Goal: Entertainment & Leisure: Consume media (video, audio)

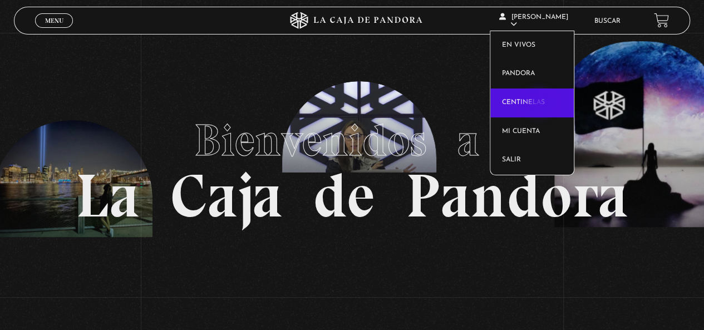
click at [540, 104] on link "Centinelas" at bounding box center [531, 103] width 83 height 29
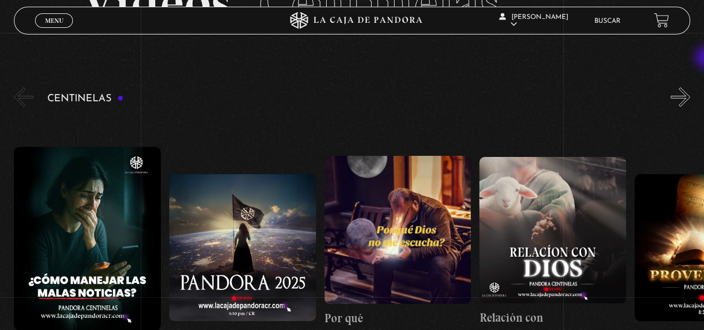
scroll to position [94, 0]
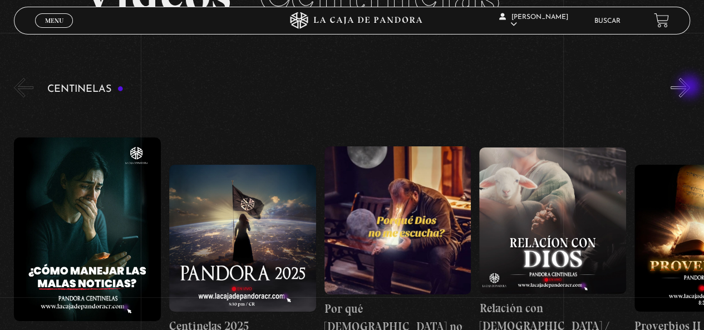
click at [689, 85] on button "»" at bounding box center [680, 87] width 19 height 19
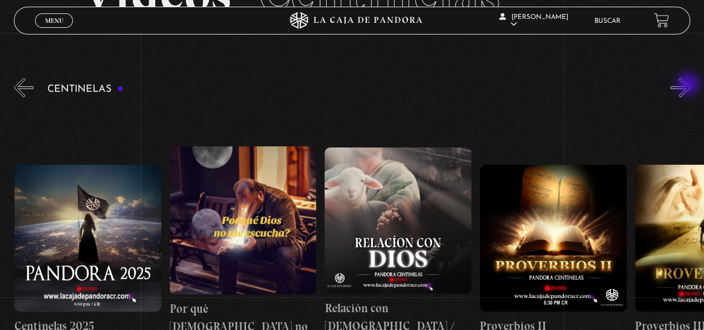
click at [689, 85] on button "»" at bounding box center [680, 87] width 19 height 19
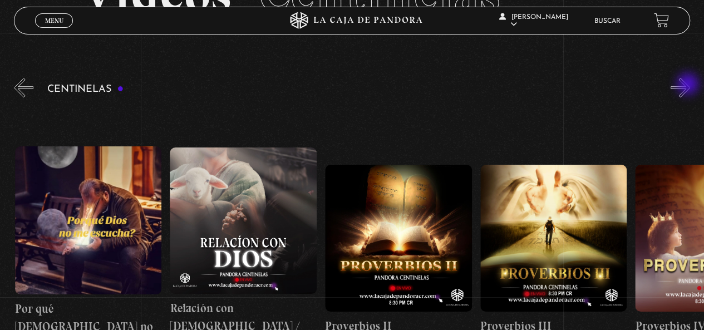
click at [689, 85] on button "»" at bounding box center [680, 87] width 19 height 19
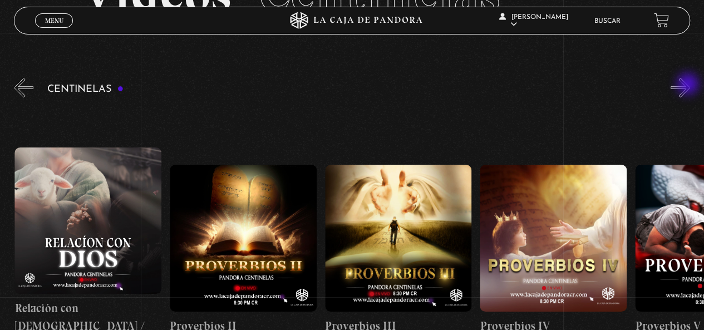
click at [689, 85] on button "»" at bounding box center [680, 87] width 19 height 19
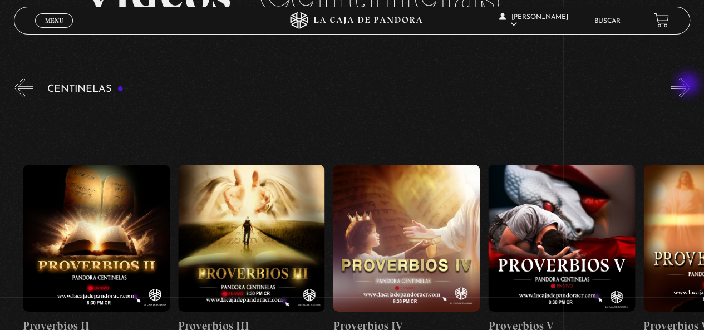
click at [689, 85] on button "»" at bounding box center [680, 87] width 19 height 19
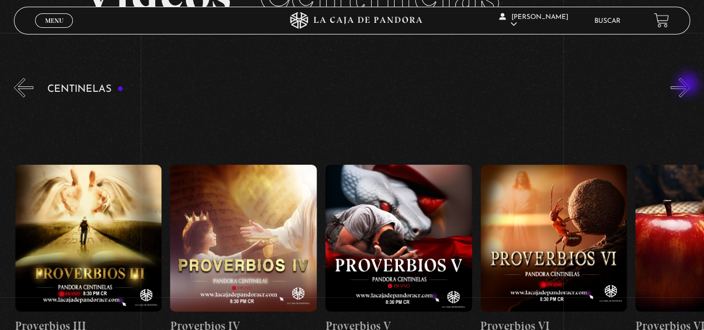
click at [689, 85] on button "»" at bounding box center [680, 87] width 19 height 19
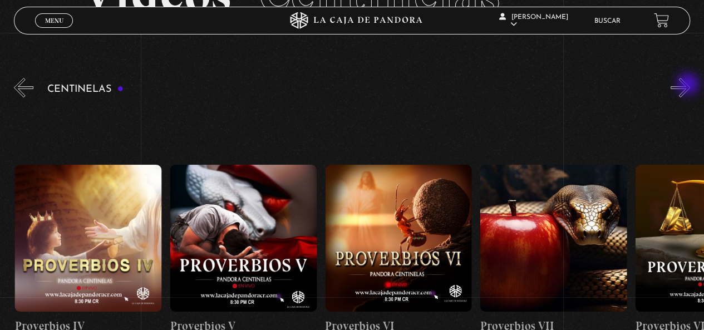
click at [689, 85] on button "»" at bounding box center [680, 87] width 19 height 19
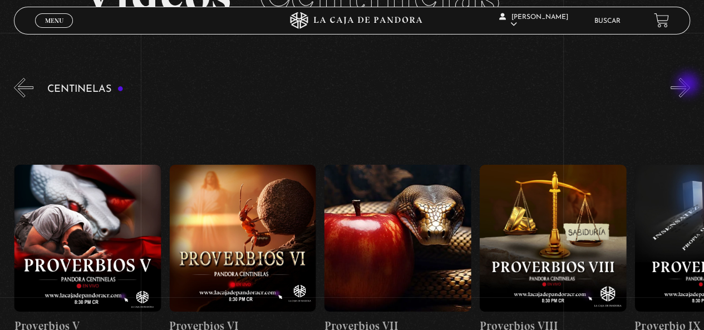
click at [689, 85] on button "»" at bounding box center [680, 87] width 19 height 19
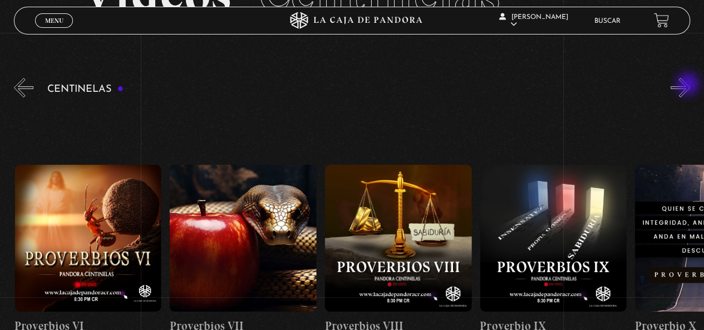
click at [689, 85] on button "»" at bounding box center [680, 87] width 19 height 19
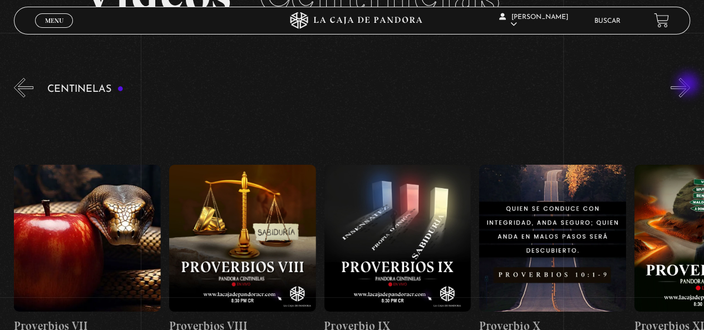
click at [689, 85] on button "»" at bounding box center [680, 87] width 19 height 19
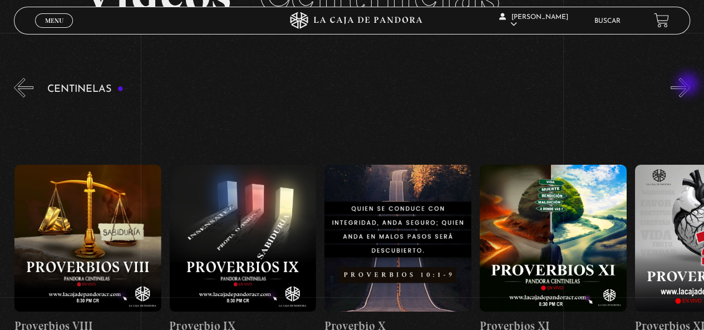
click at [689, 85] on button "»" at bounding box center [680, 87] width 19 height 19
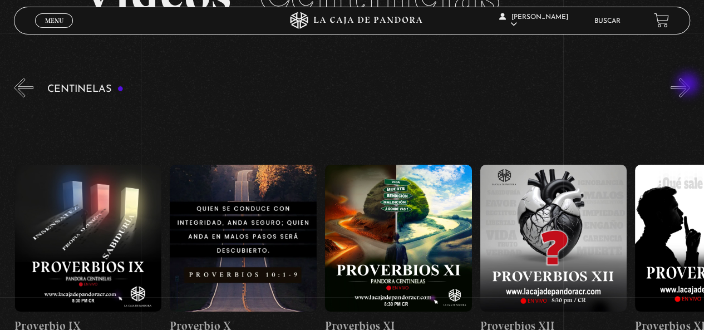
click at [689, 85] on button "»" at bounding box center [680, 87] width 19 height 19
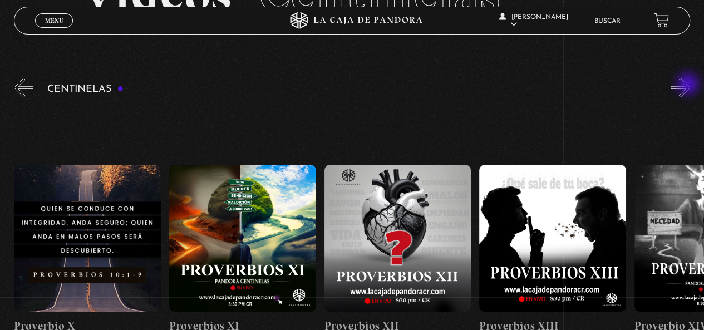
click at [689, 85] on button "»" at bounding box center [680, 87] width 19 height 19
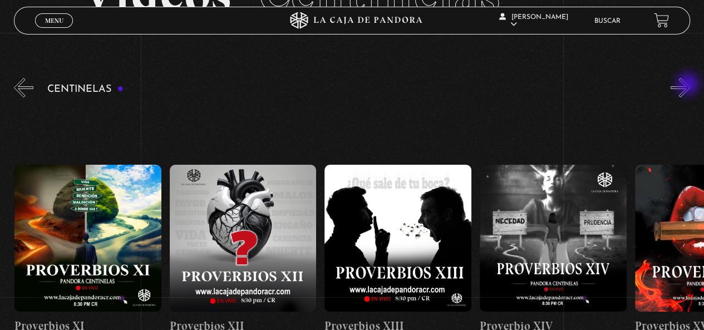
click at [689, 85] on button "»" at bounding box center [680, 87] width 19 height 19
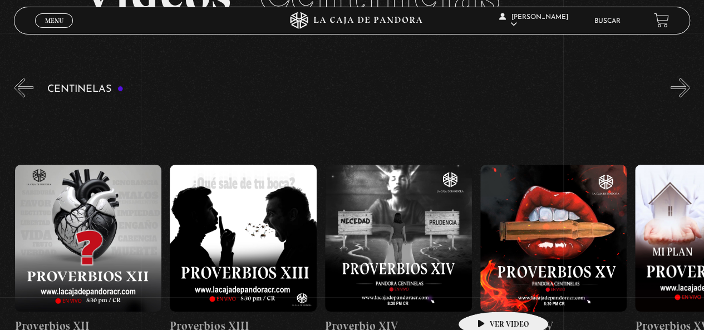
scroll to position [0, 2172]
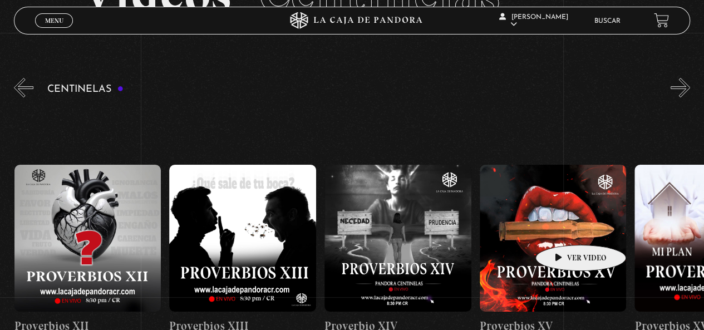
click at [563, 228] on figure at bounding box center [553, 238] width 147 height 147
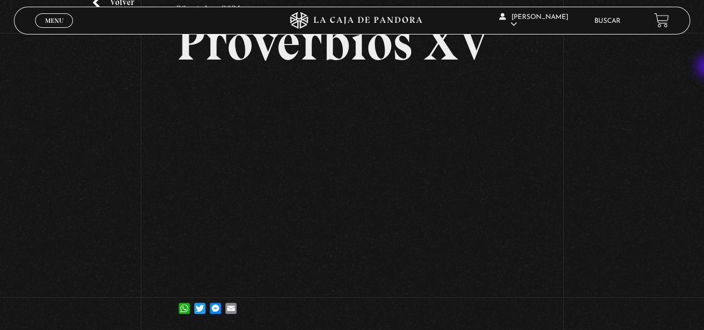
scroll to position [73, 0]
